Goal: Task Accomplishment & Management: Complete application form

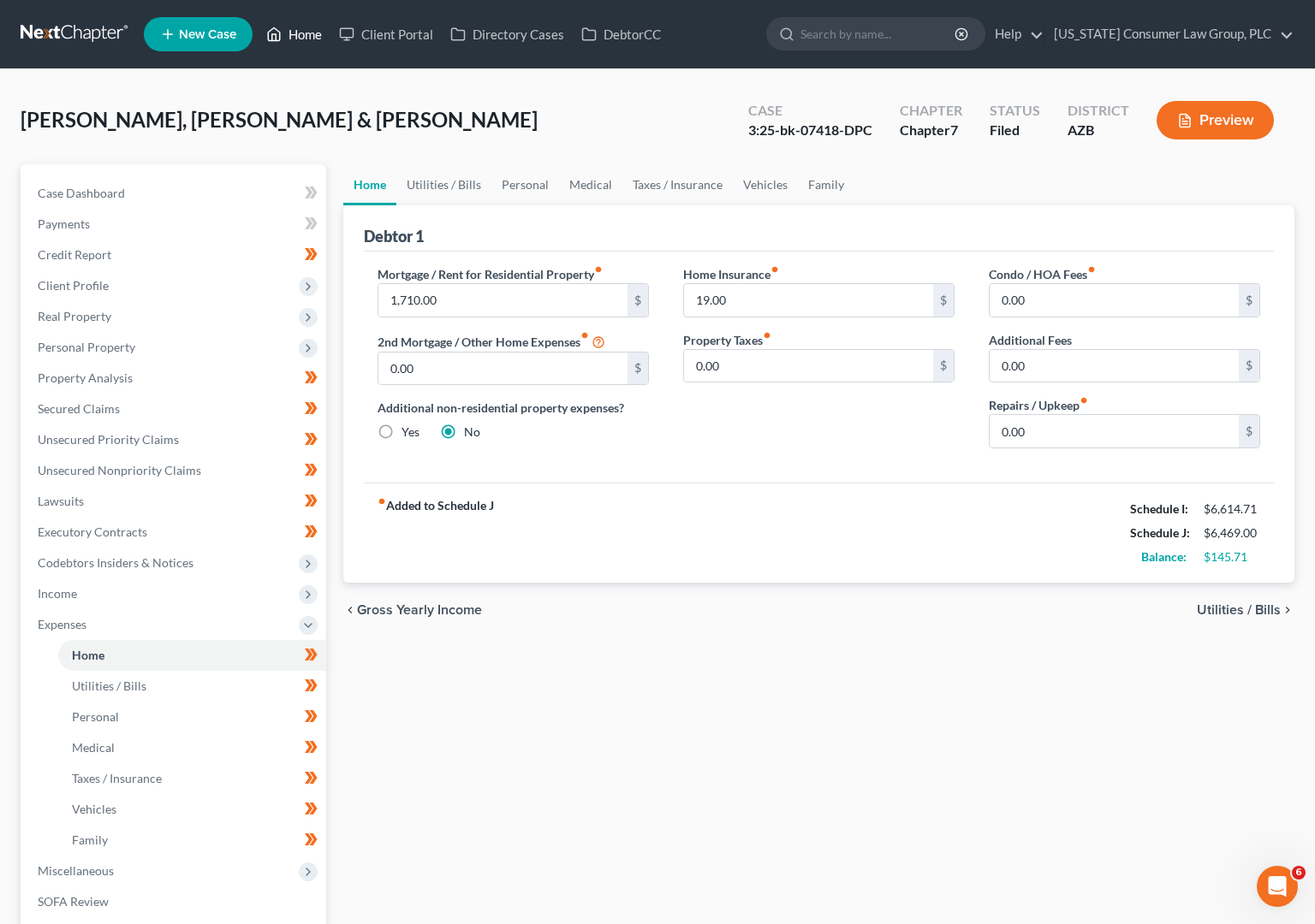
click at [316, 32] on link "Home" at bounding box center [294, 34] width 73 height 31
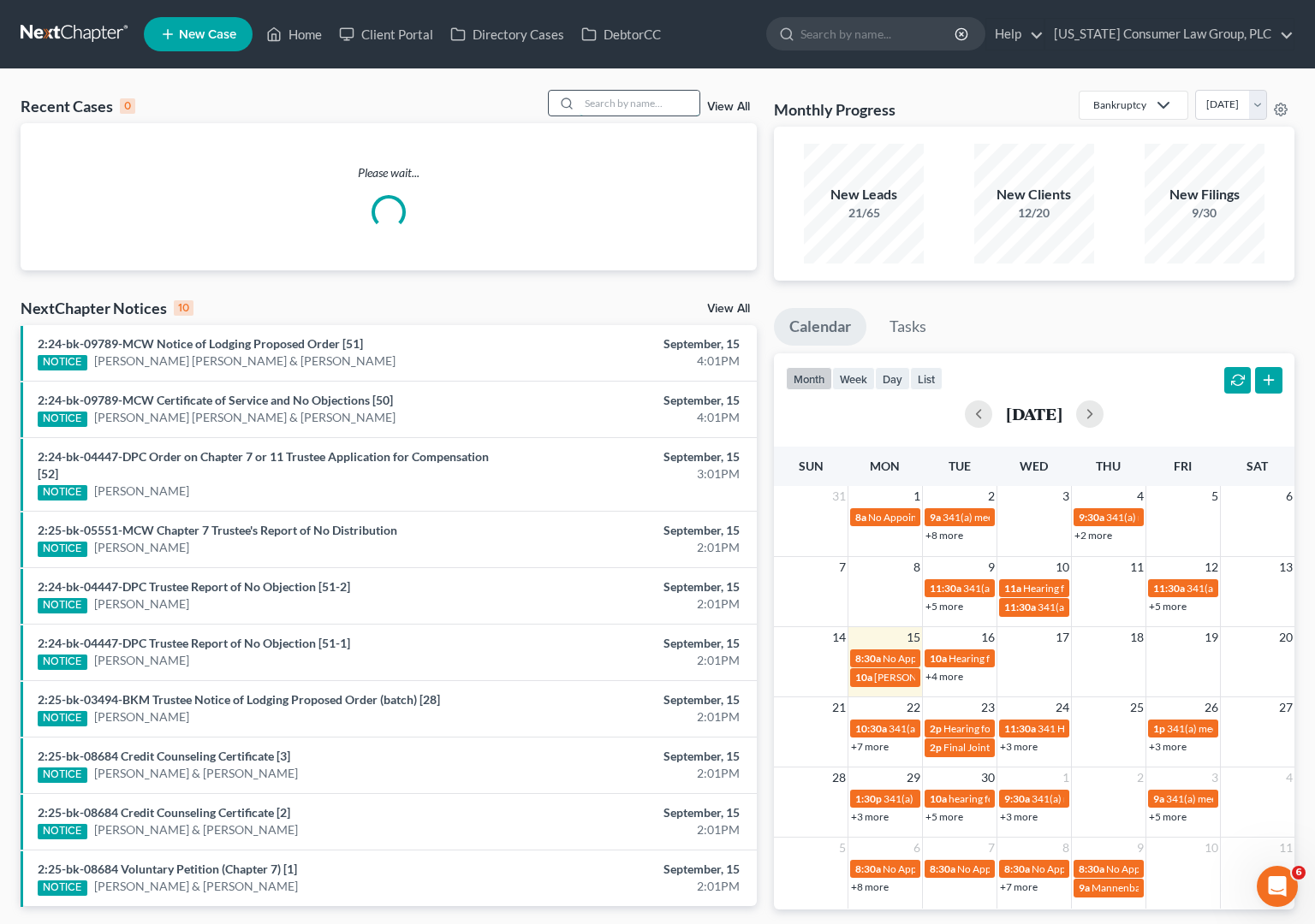
click at [626, 105] on input "search" at bounding box center [639, 103] width 120 height 25
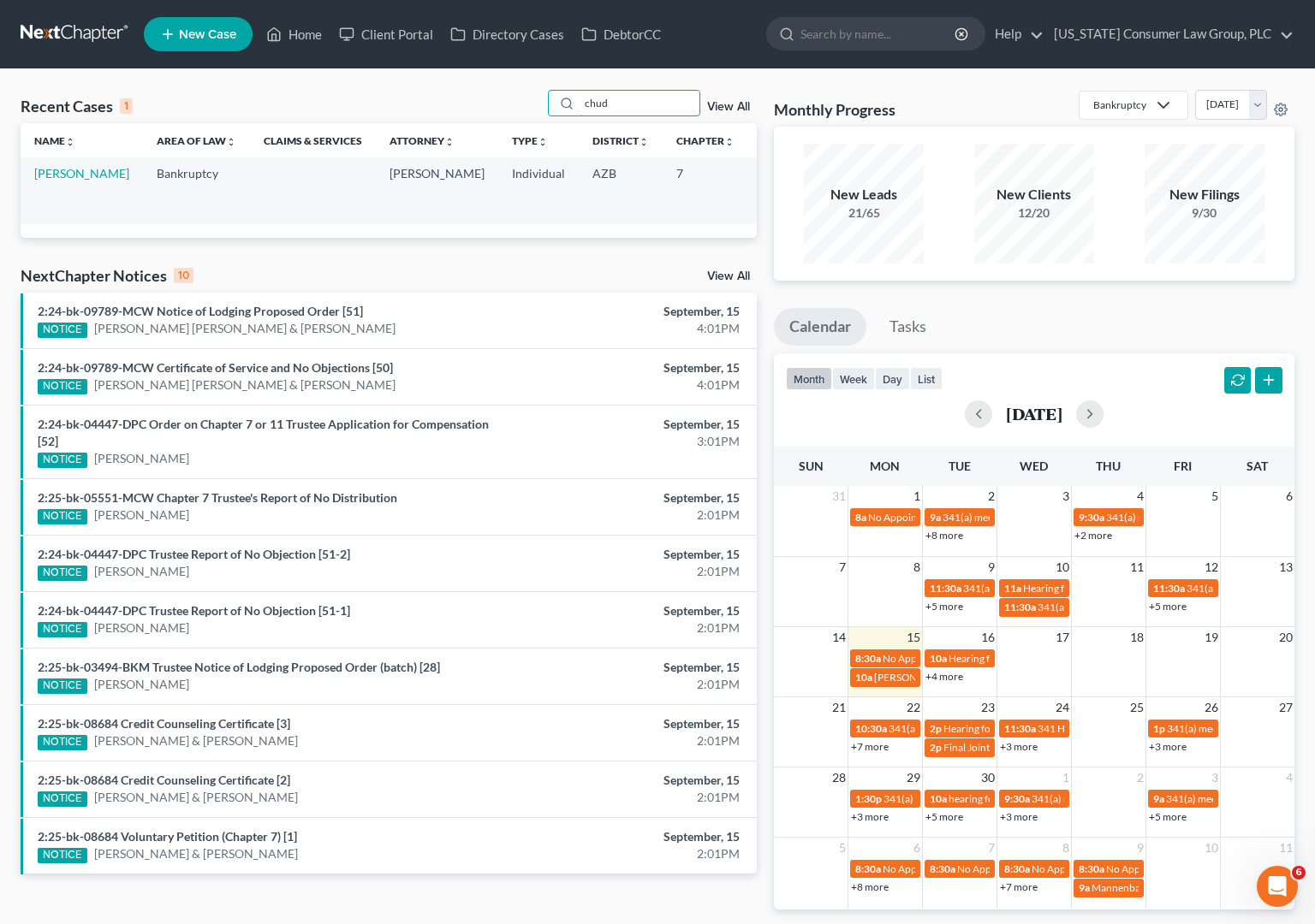
type input "chud"
click at [49, 181] on td "[PERSON_NAME]" at bounding box center [82, 190] width 123 height 66
click at [42, 181] on link "[PERSON_NAME]" at bounding box center [82, 173] width 95 height 15
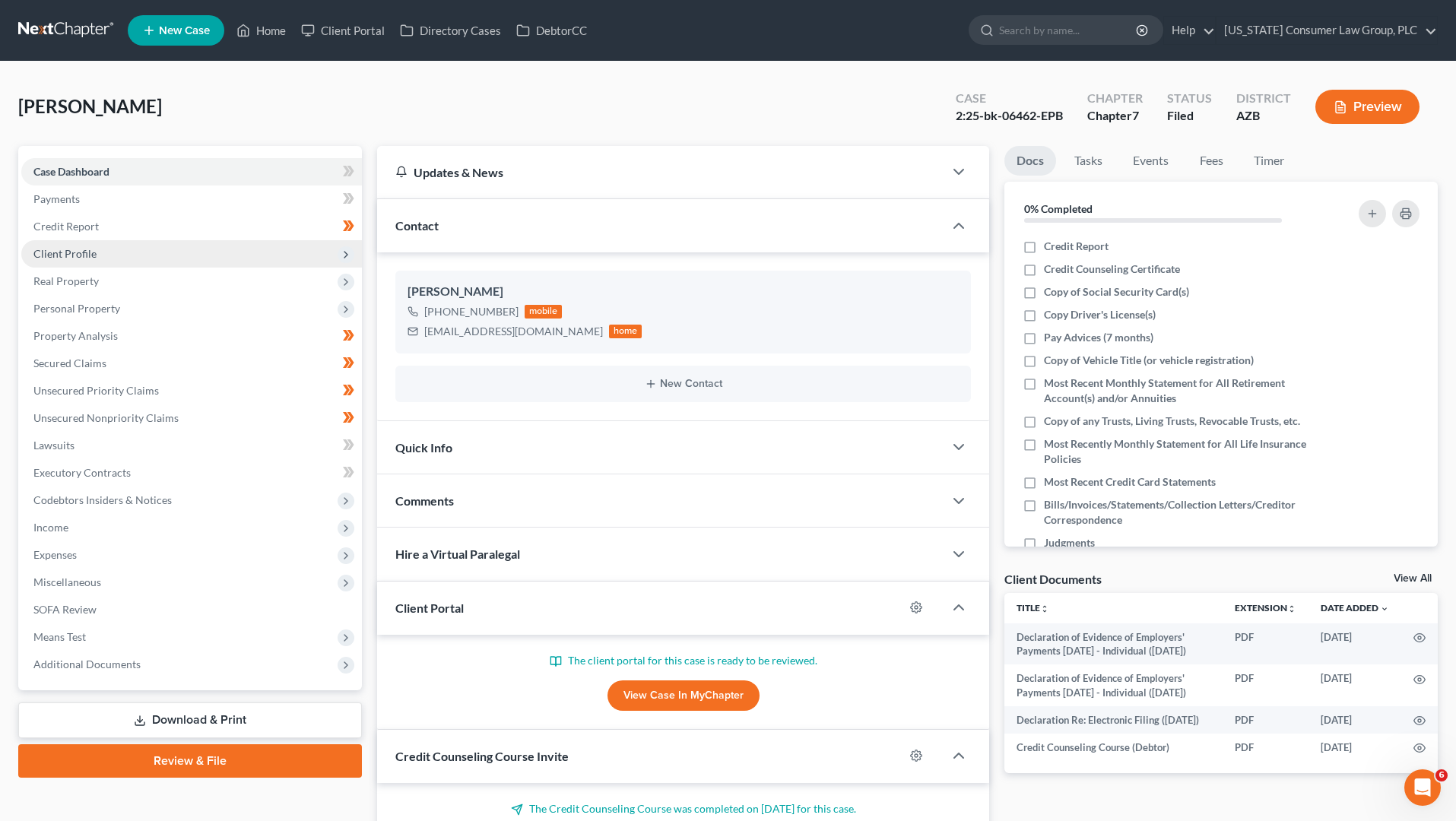
click at [65, 255] on span "Client Profile" at bounding box center [65, 253] width 63 height 13
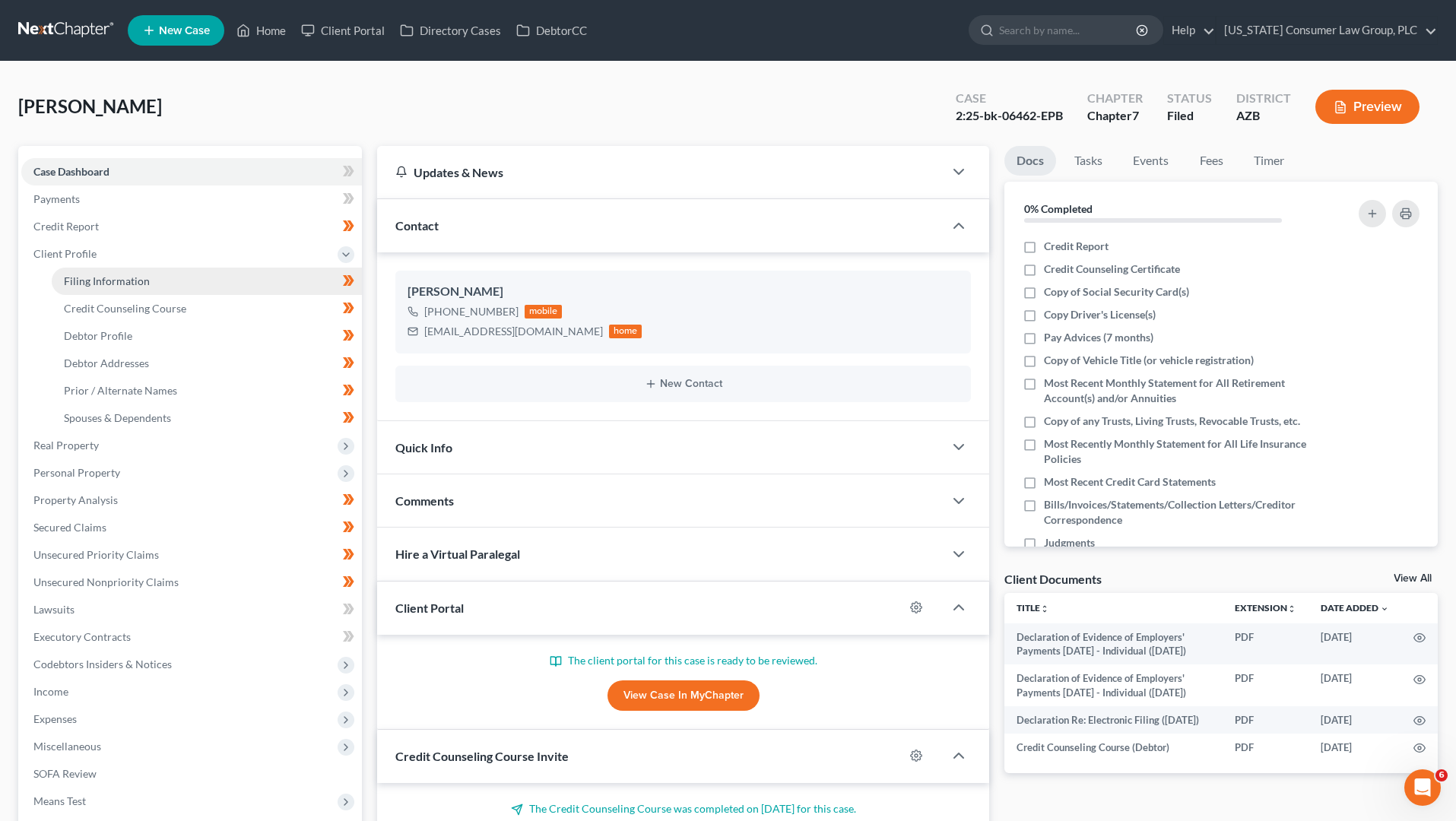
click at [86, 281] on span "Filing Information" at bounding box center [106, 281] width 86 height 13
select select "1"
select select "0"
select select "3"
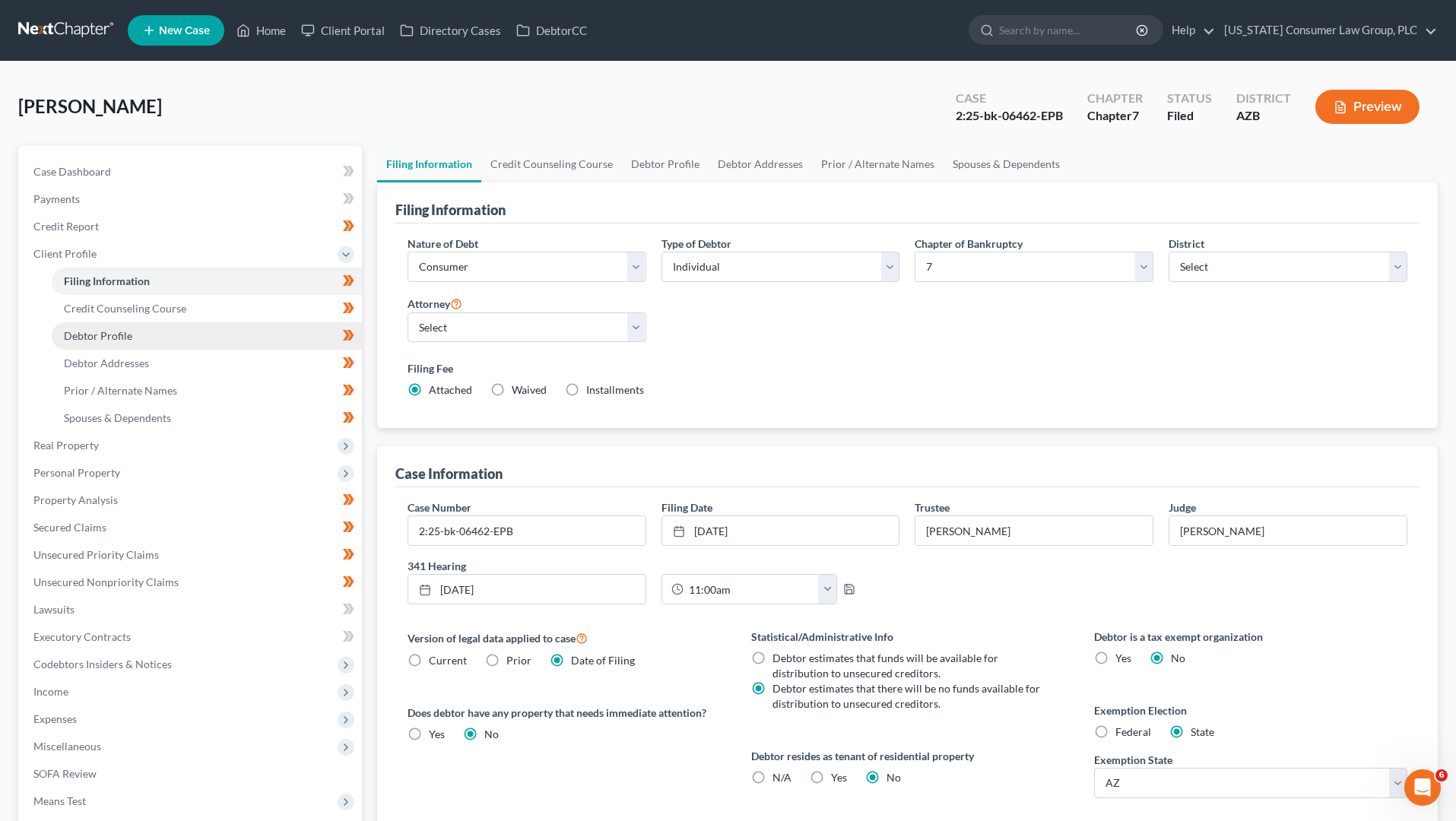
click at [101, 331] on span "Debtor Profile" at bounding box center [98, 335] width 69 height 13
select select "0"
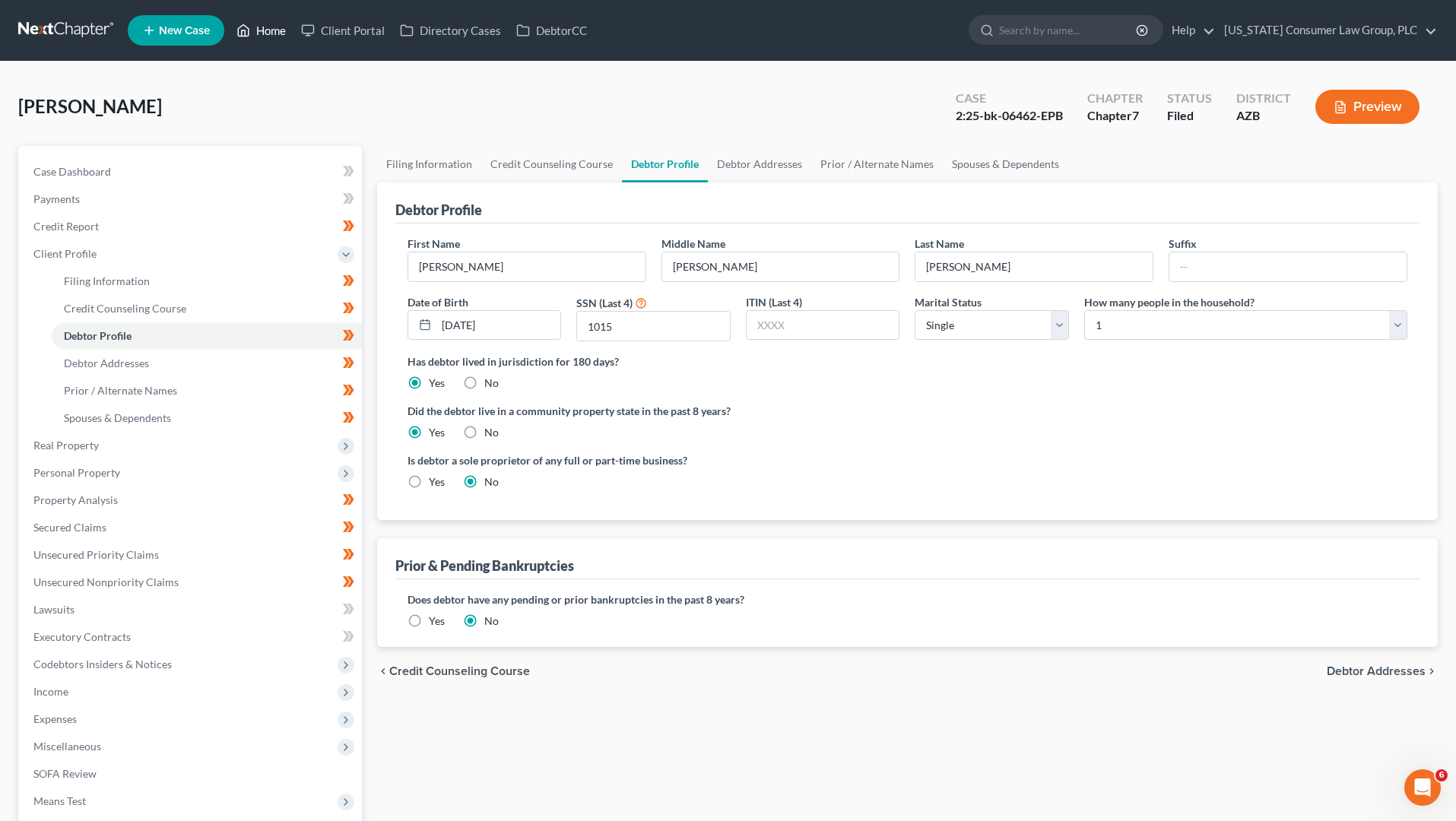
click at [257, 30] on link "Home" at bounding box center [261, 31] width 65 height 27
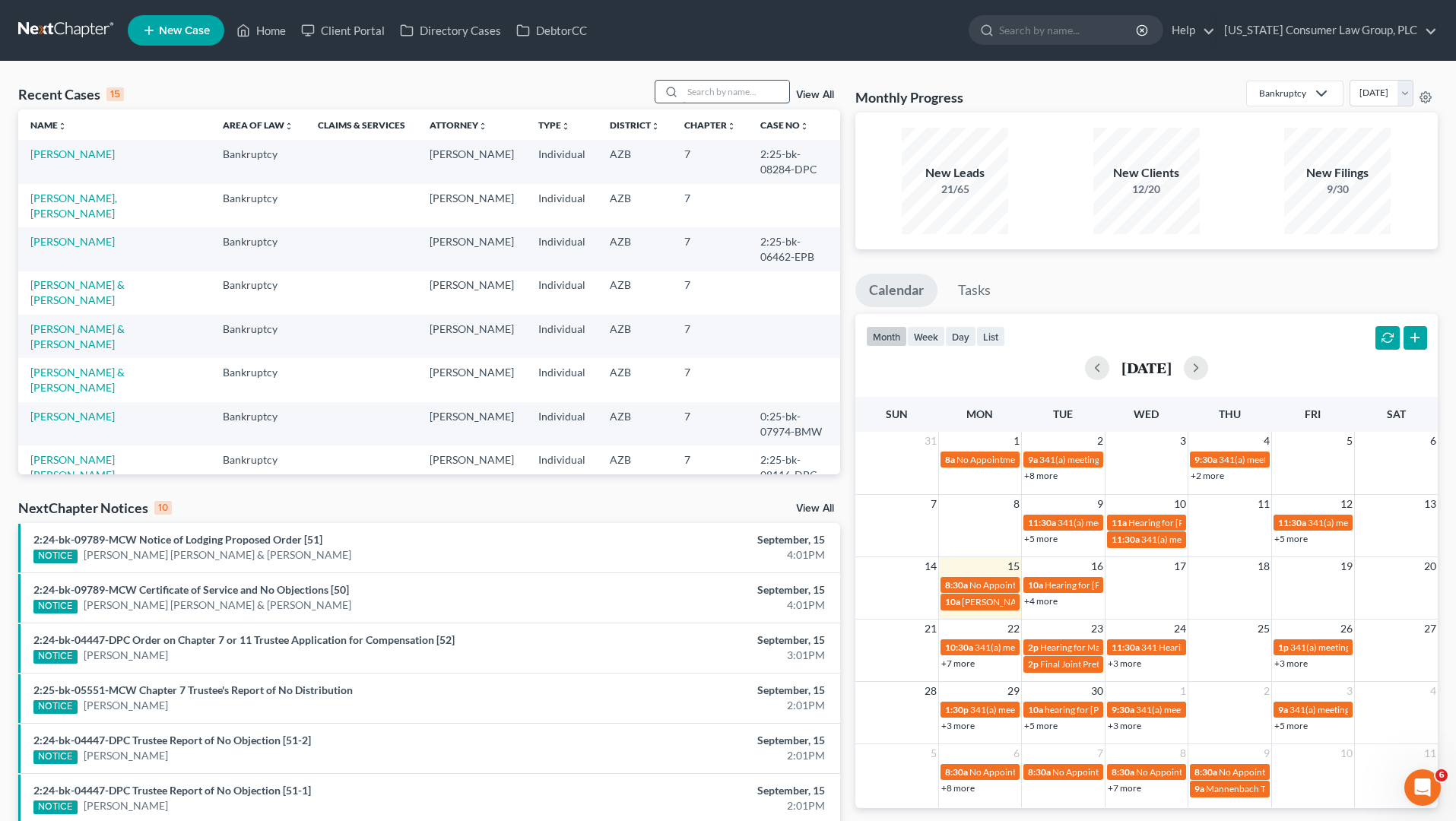
click at [687, 88] on input "search" at bounding box center [736, 91] width 106 height 22
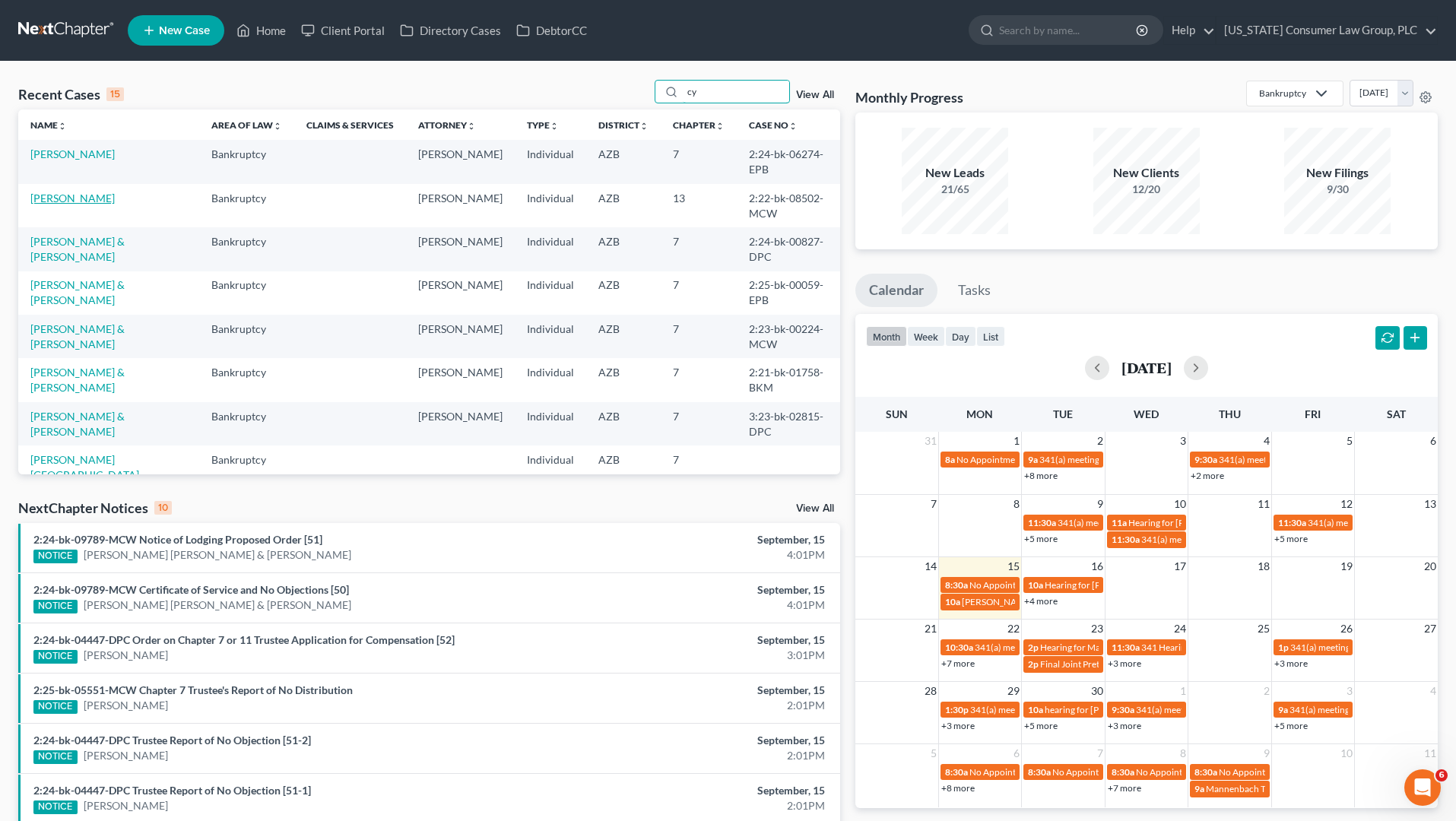
type input "cy"
click at [82, 192] on link "[PERSON_NAME]" at bounding box center [73, 198] width 85 height 13
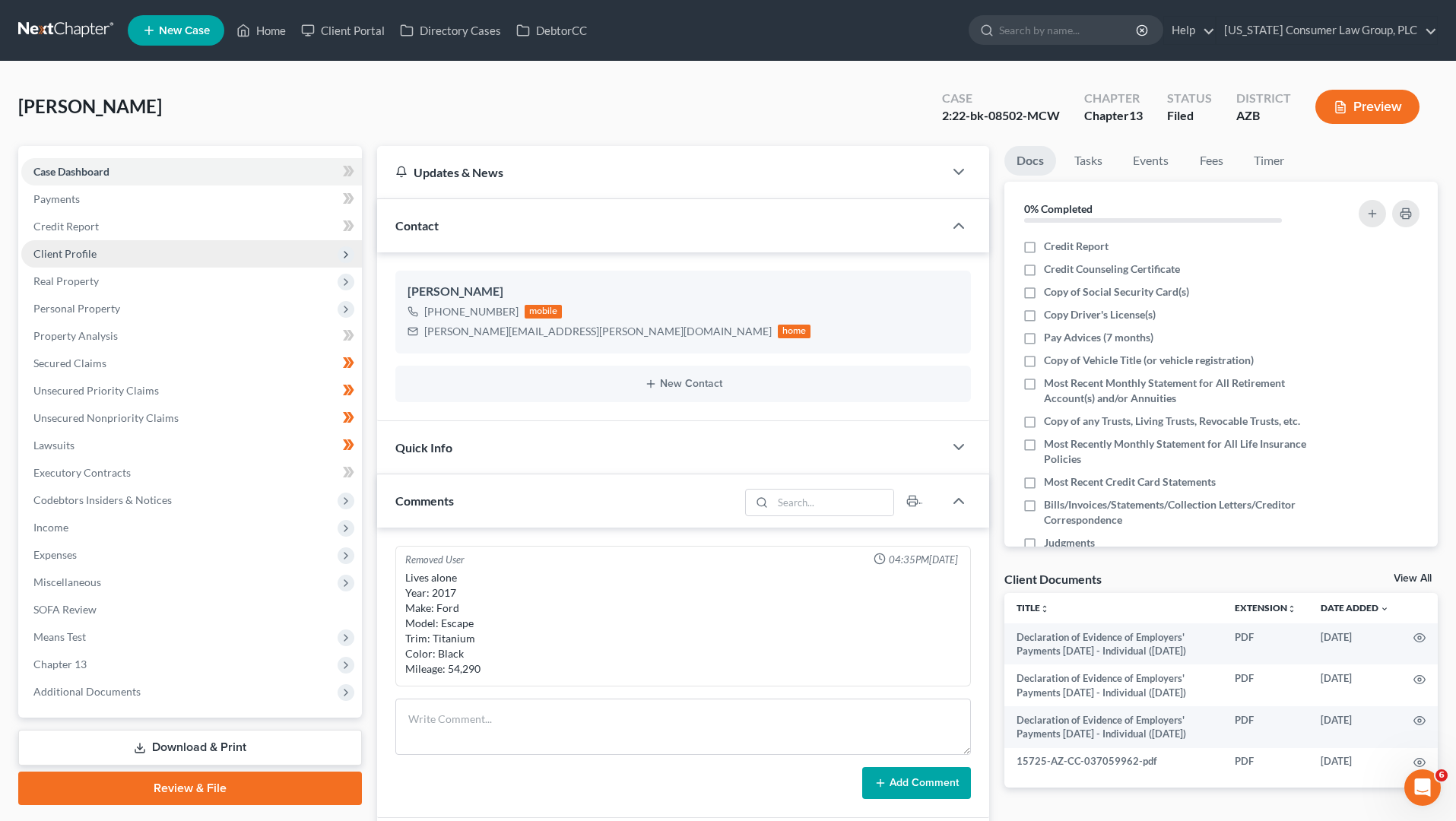
click at [77, 242] on span "Client Profile" at bounding box center [191, 254] width 340 height 27
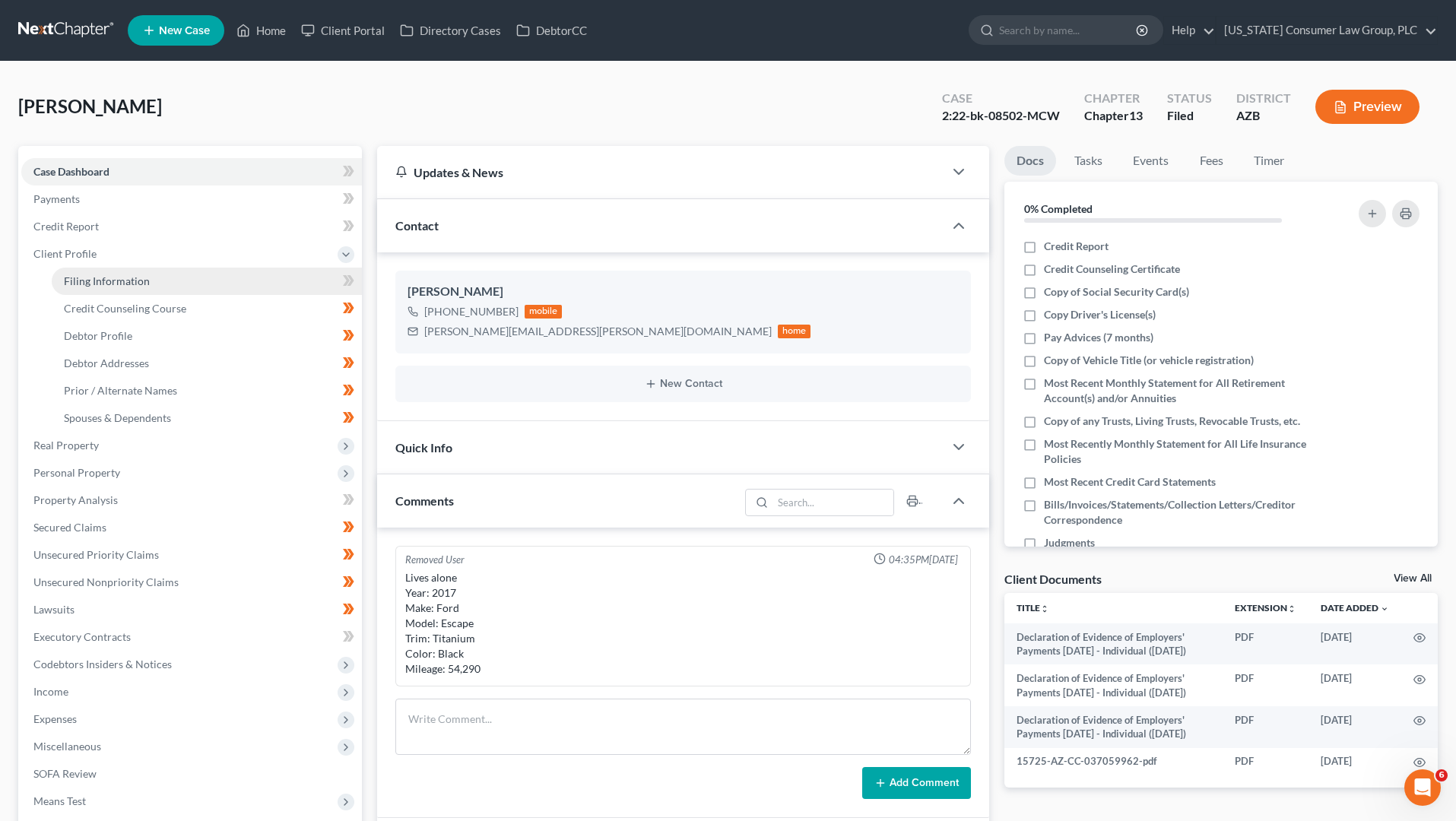
click at [99, 281] on span "Filing Information" at bounding box center [106, 281] width 86 height 13
select select "1"
select select "0"
select select "3"
select select "4"
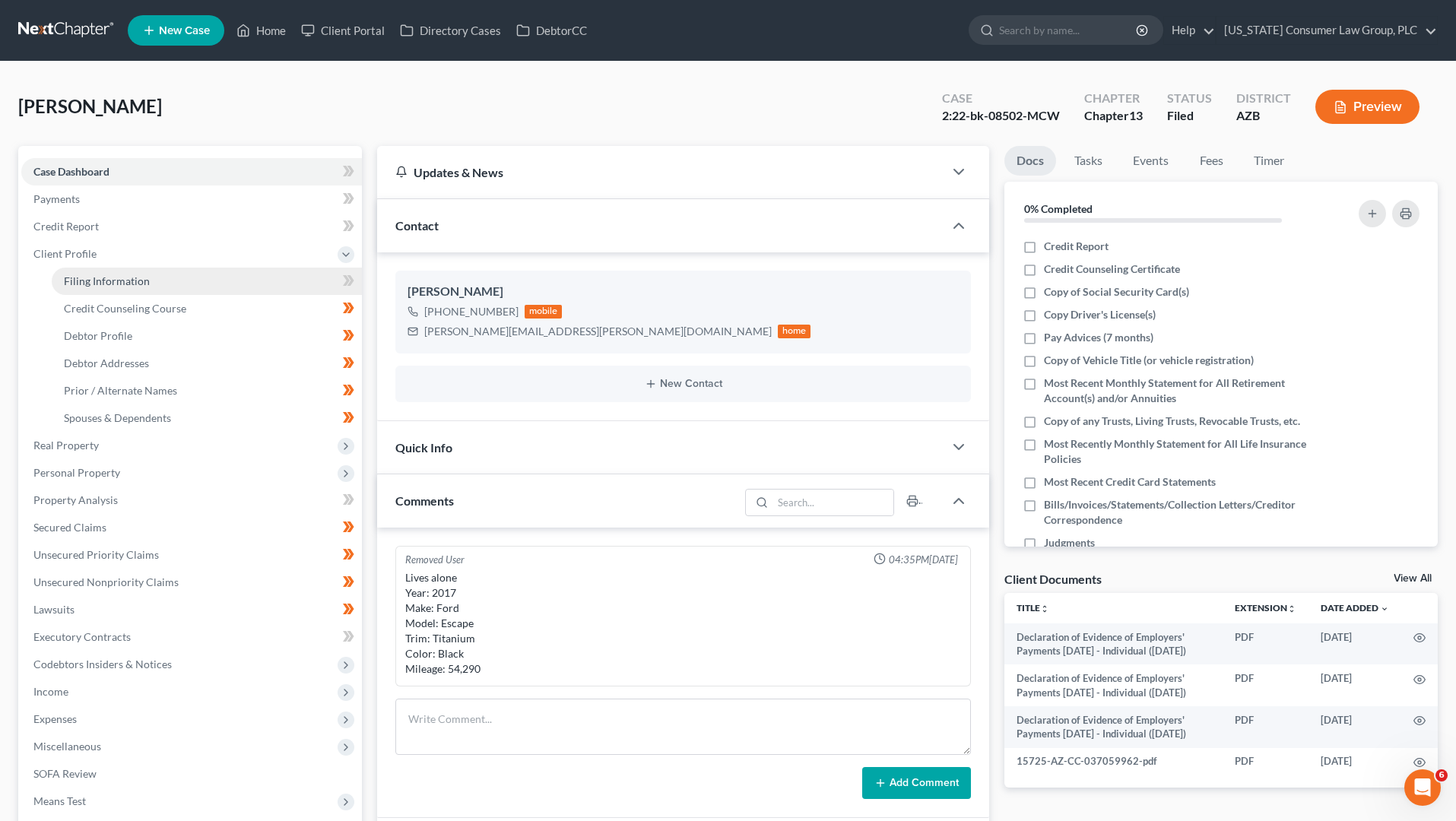
select select "0"
select select "23"
